Goal: Task Accomplishment & Management: Use online tool/utility

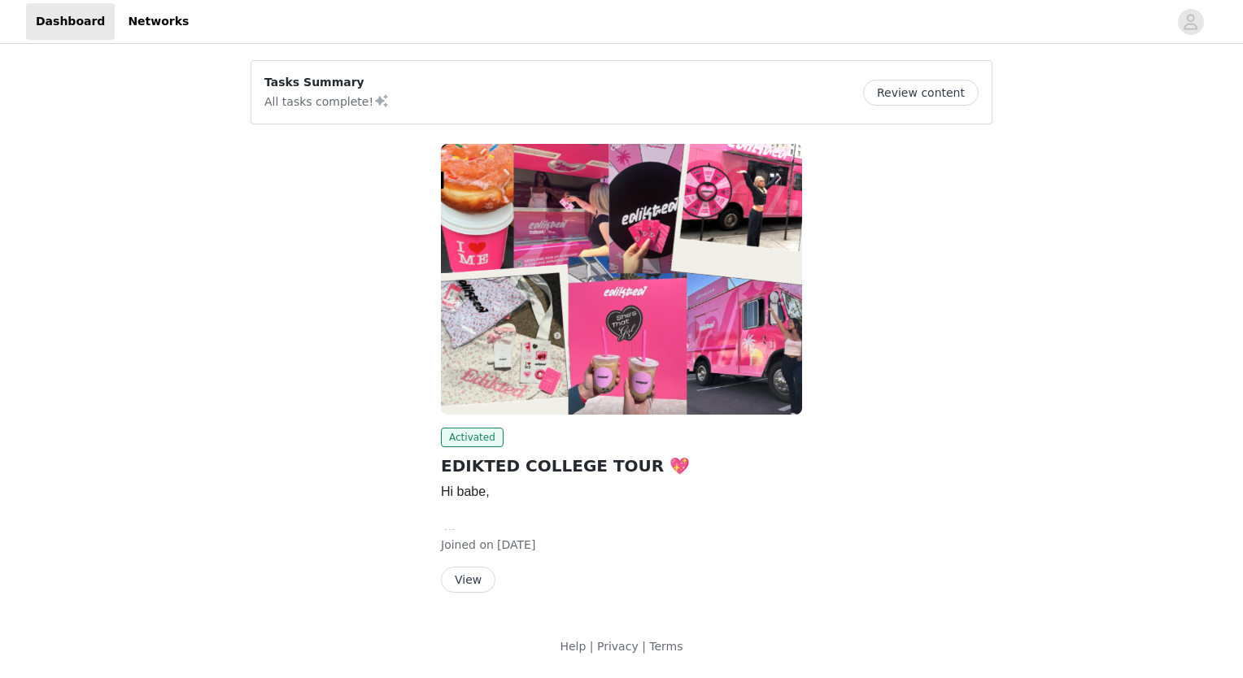
click at [482, 584] on button "View" at bounding box center [468, 580] width 54 height 26
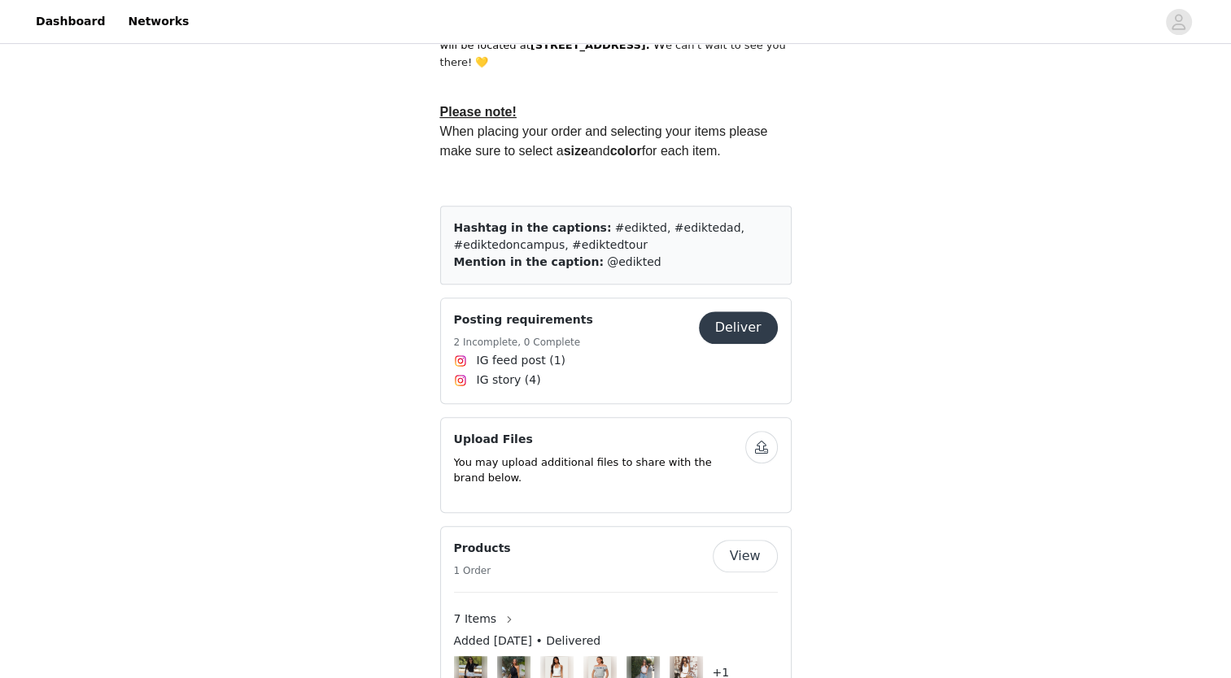
scroll to position [651, 0]
click at [739, 329] on button "Deliver" at bounding box center [738, 328] width 79 height 33
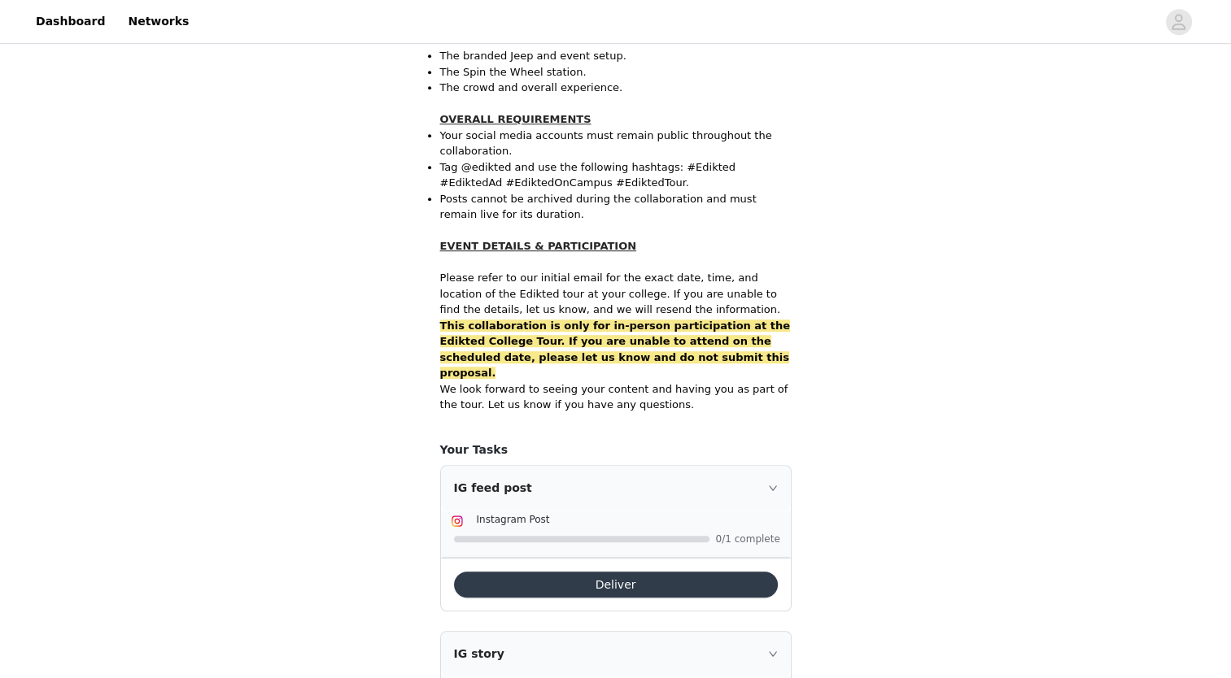
scroll to position [998, 0]
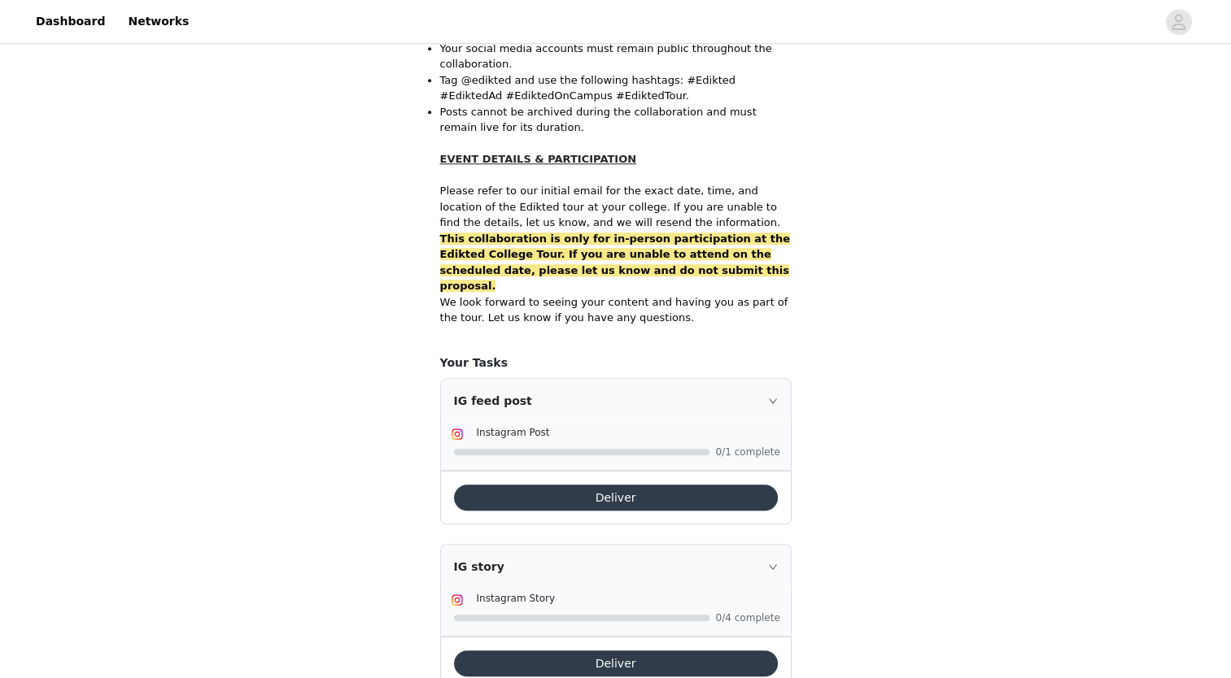
click at [768, 396] on icon "icon: right" at bounding box center [773, 401] width 10 height 10
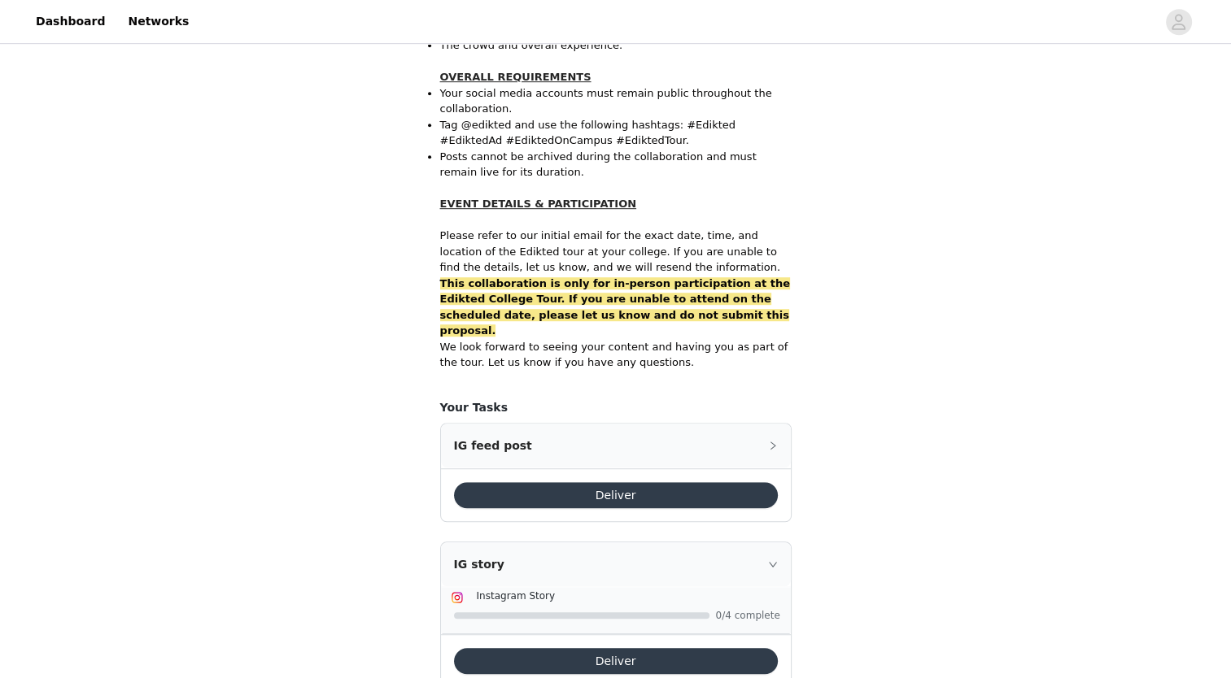
scroll to position [950, 0]
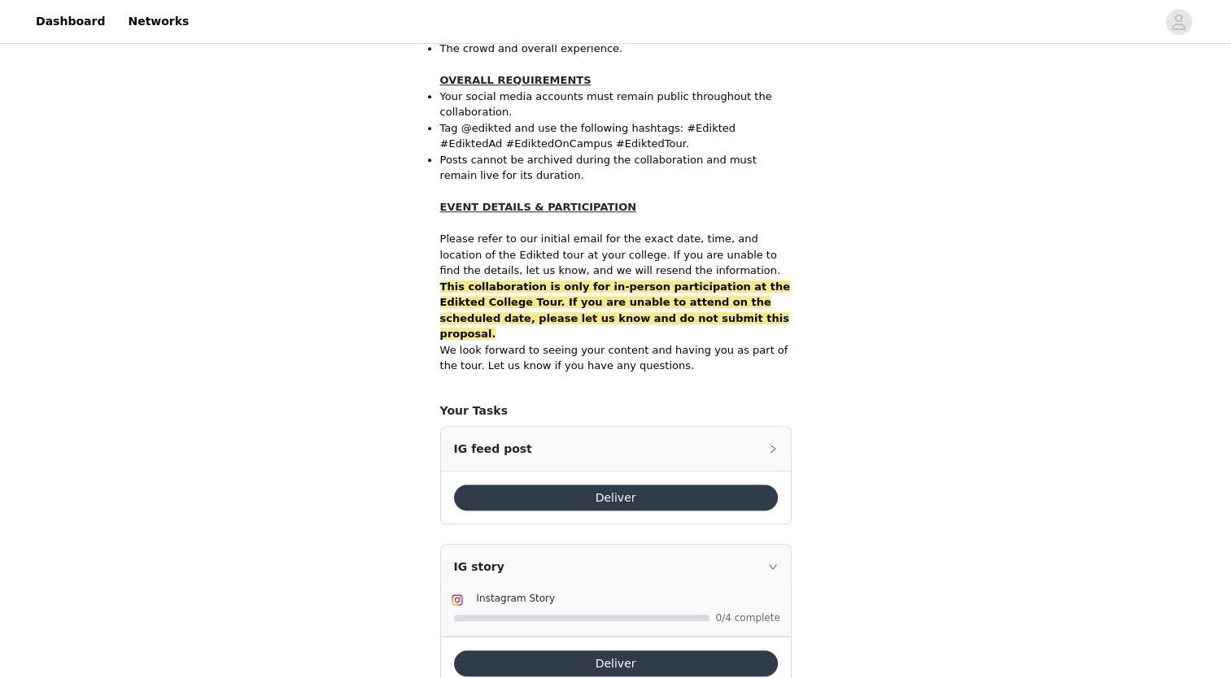
click at [769, 444] on icon "icon: right" at bounding box center [773, 449] width 10 height 10
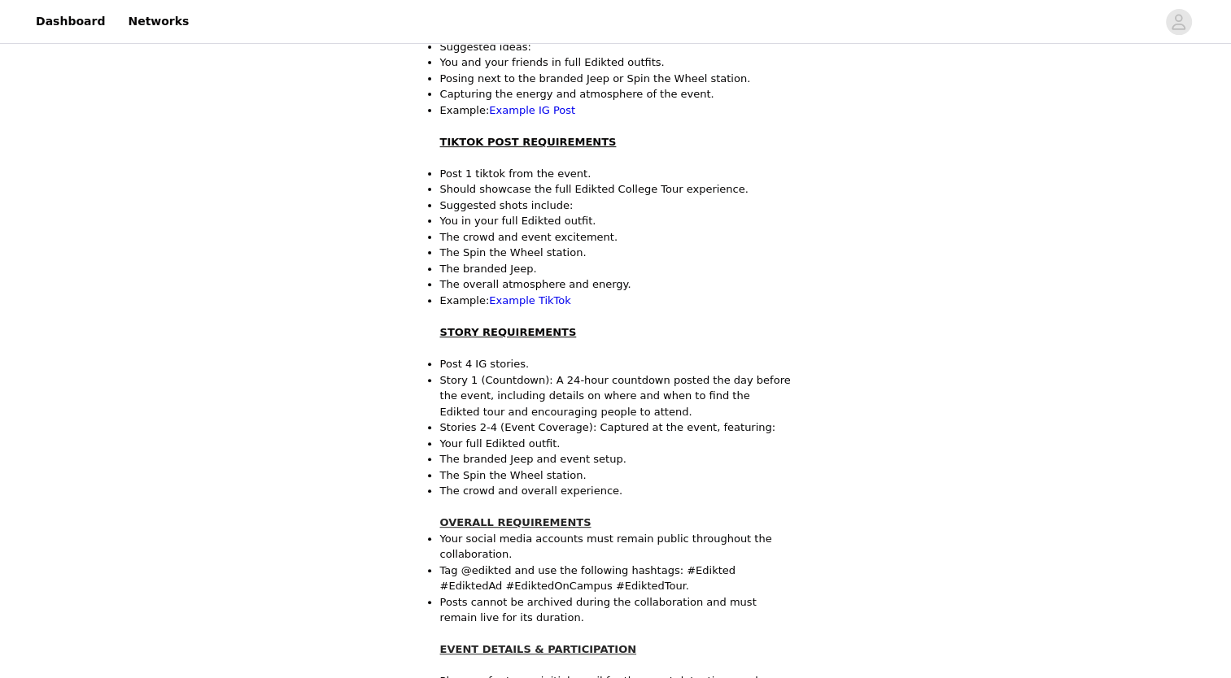
scroll to position [508, 0]
